Goal: Information Seeking & Learning: Stay updated

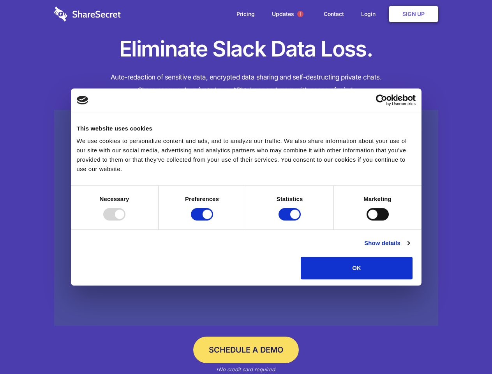
click at [125, 221] on div at bounding box center [114, 214] width 22 height 12
click at [213, 221] on input "Preferences" at bounding box center [202, 214] width 22 height 12
checkbox input "false"
click at [291, 221] on input "Statistics" at bounding box center [290, 214] width 22 height 12
checkbox input "false"
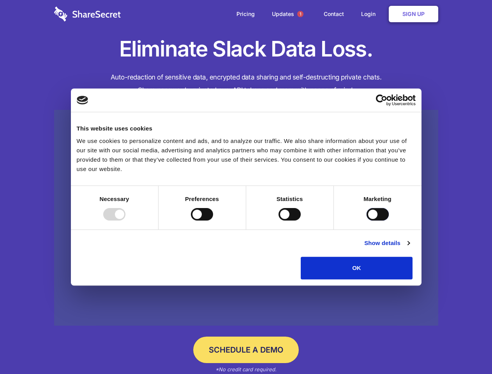
click at [367, 221] on input "Marketing" at bounding box center [378, 214] width 22 height 12
checkbox input "true"
click at [410, 248] on link "Show details" at bounding box center [386, 242] width 45 height 9
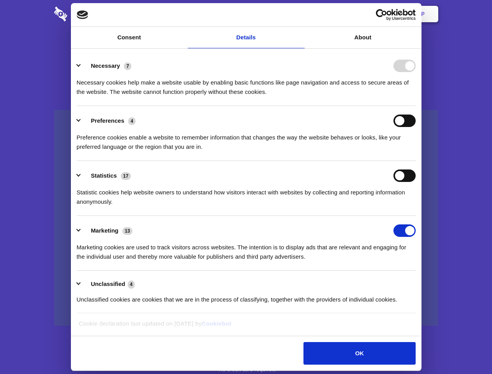
click at [416, 216] on li "Statistics 17 Statistic cookies help website owners to understand how visitors …" at bounding box center [246, 188] width 339 height 55
click at [300, 14] on span "1" at bounding box center [300, 14] width 6 height 6
